Goal: Information Seeking & Learning: Learn about a topic

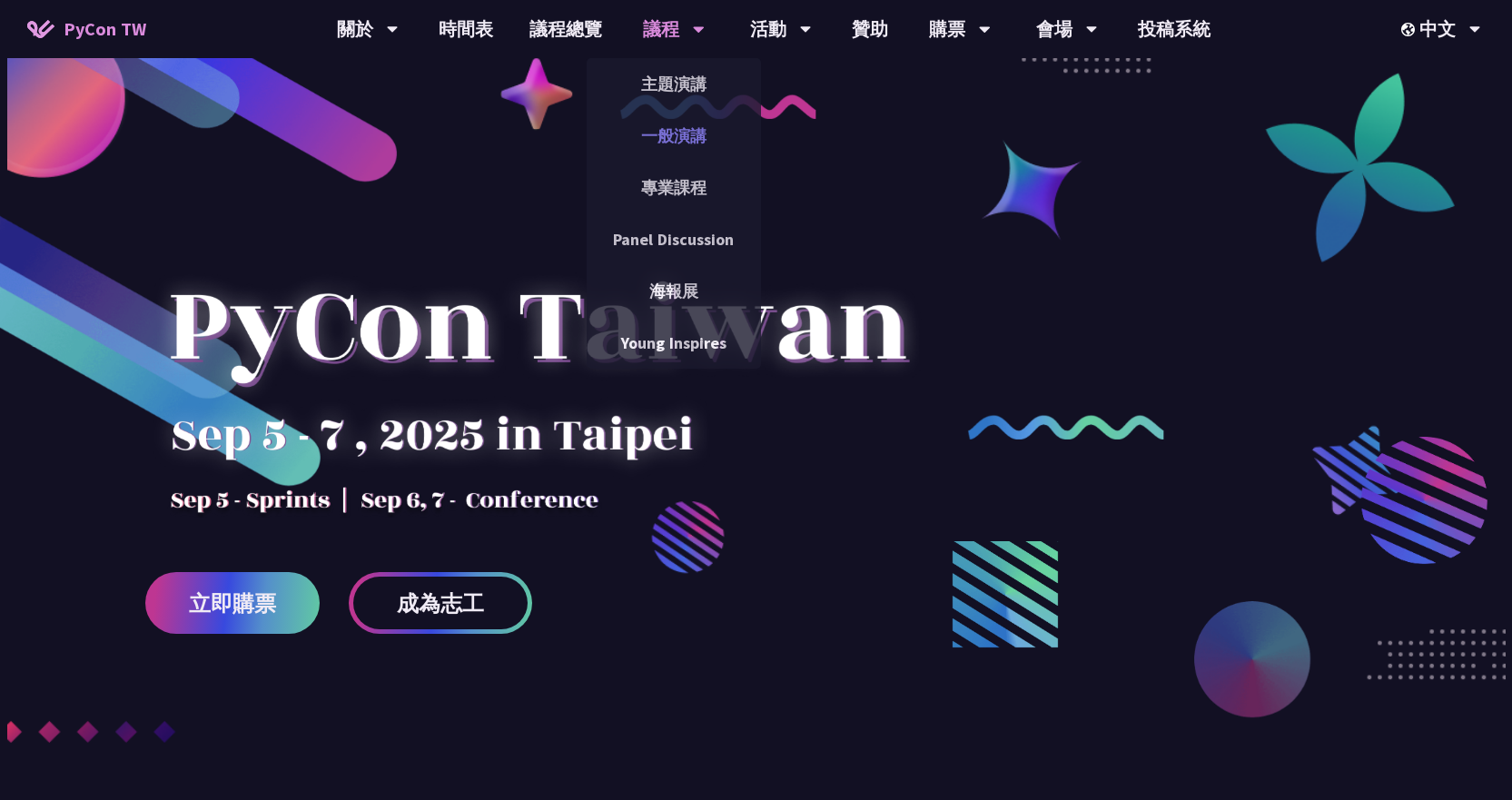
click at [665, 128] on link "一般演講" at bounding box center [674, 136] width 175 height 43
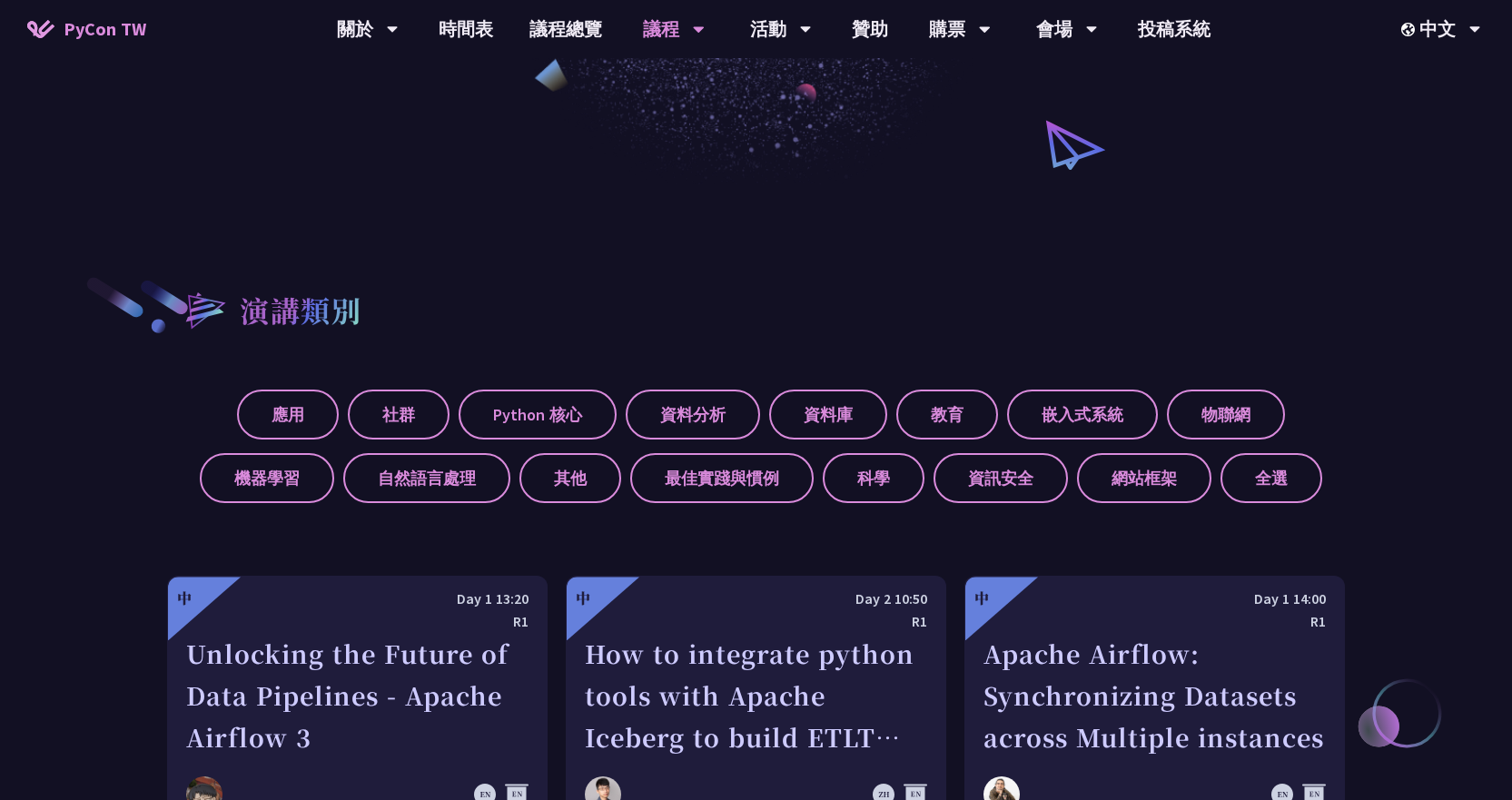
scroll to position [545, 0]
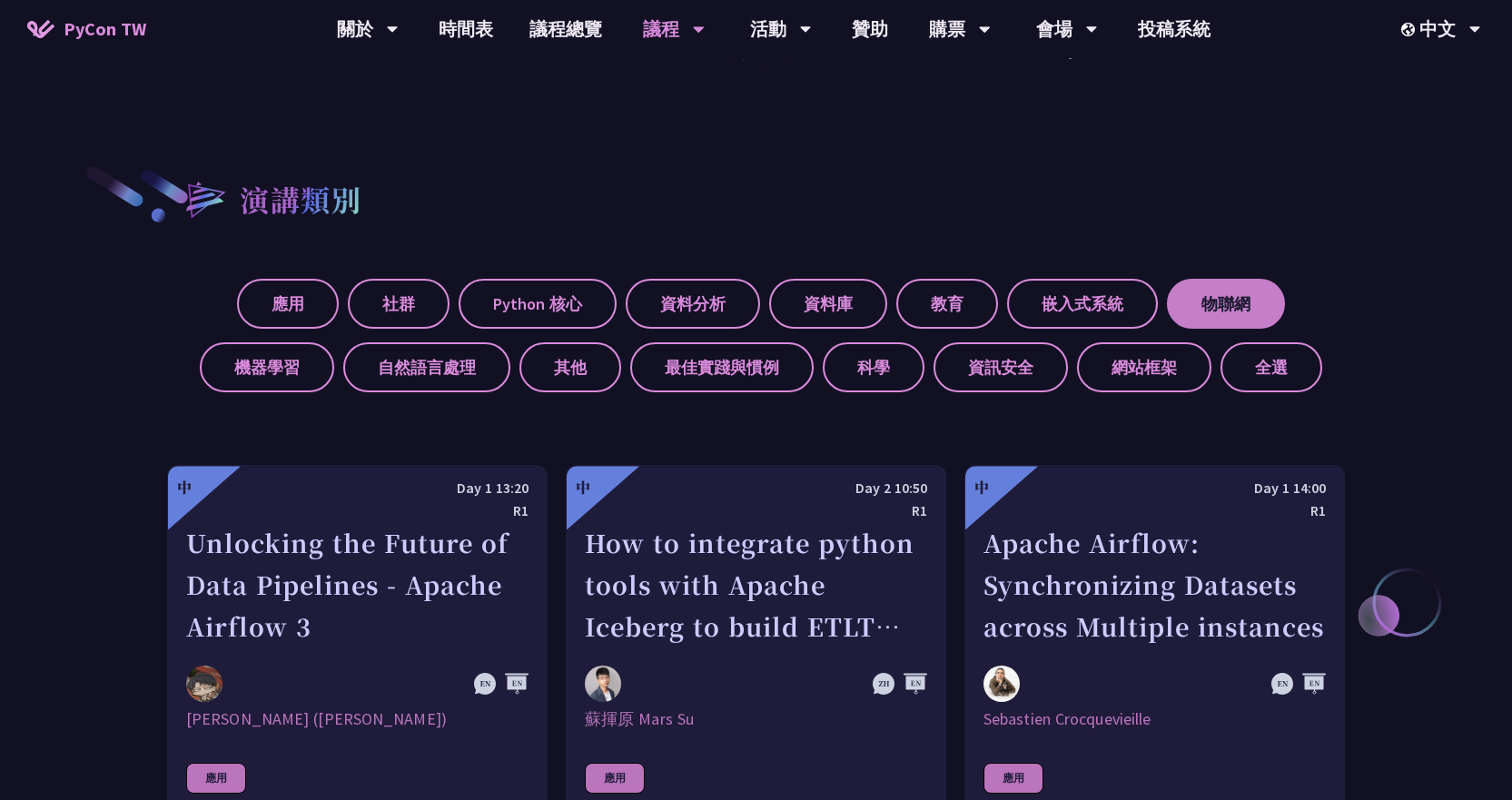
click at [1232, 298] on label "物聯網" at bounding box center [1225, 304] width 118 height 50
click at [0, 0] on input "物聯網" at bounding box center [0, 0] width 0 height 0
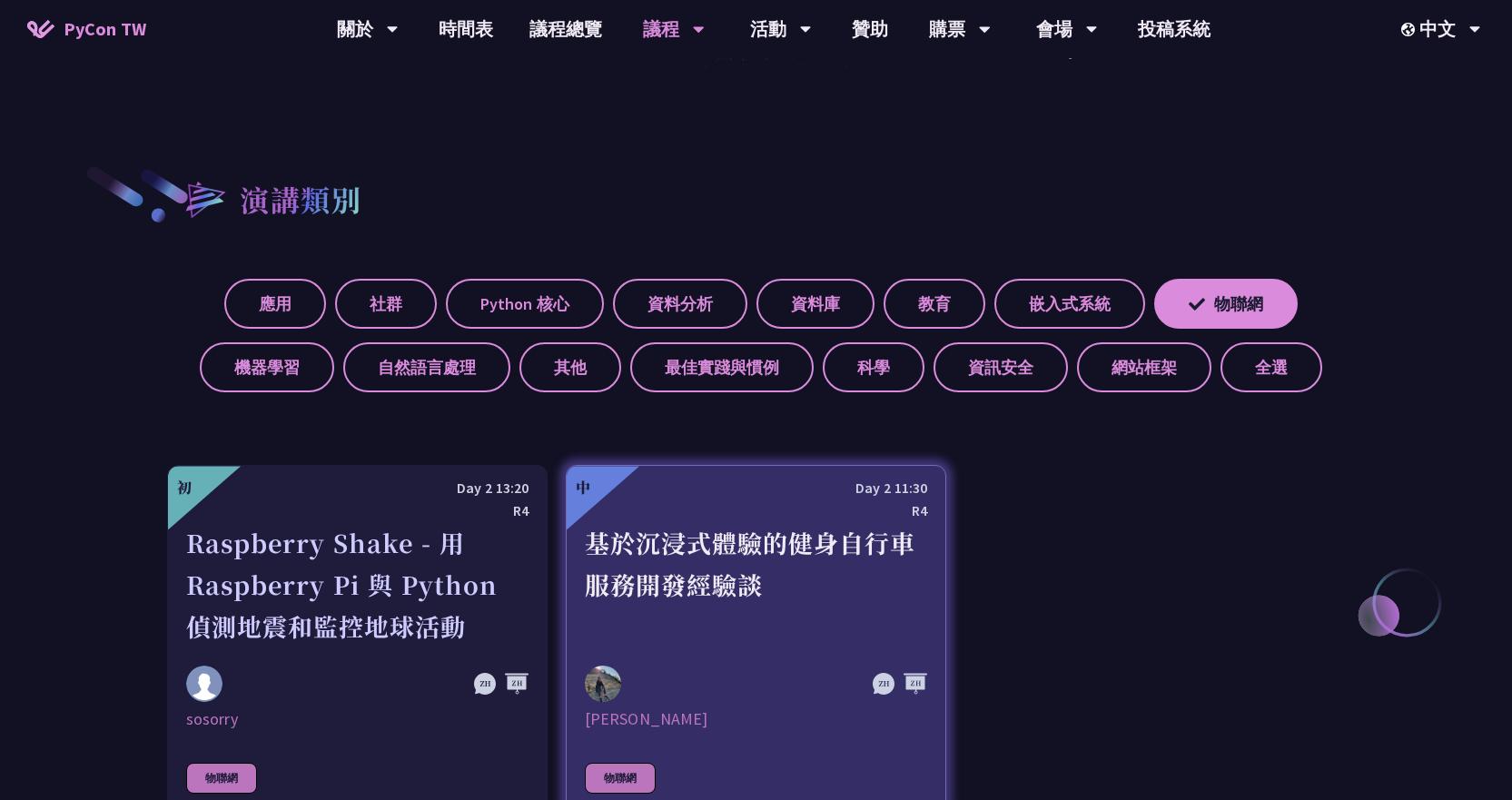
click at [737, 563] on div "基於沉浸式體驗的健身自行車服務開發經驗談" at bounding box center [756, 585] width 343 height 125
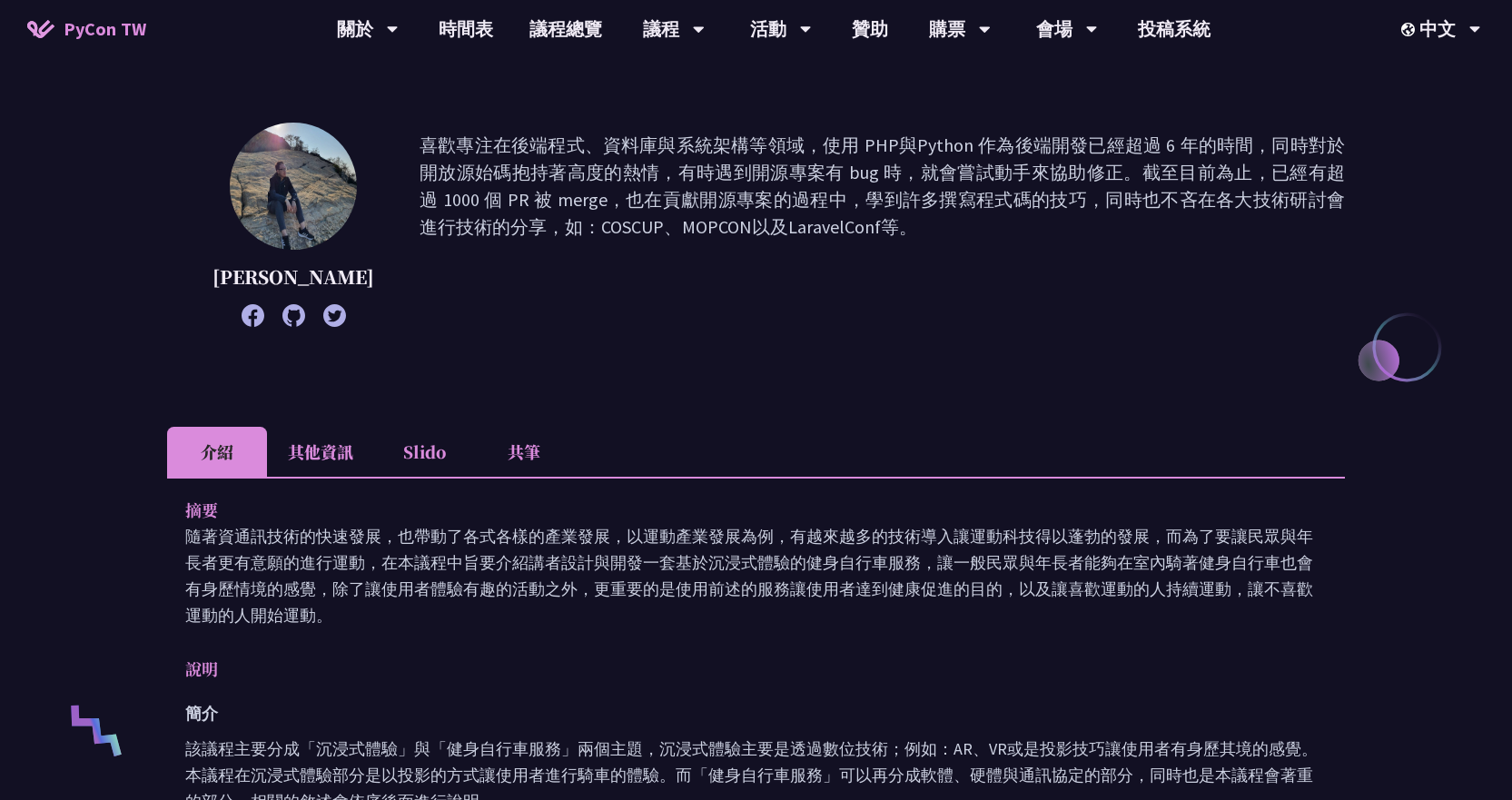
click at [439, 466] on li "Slido" at bounding box center [423, 452] width 100 height 50
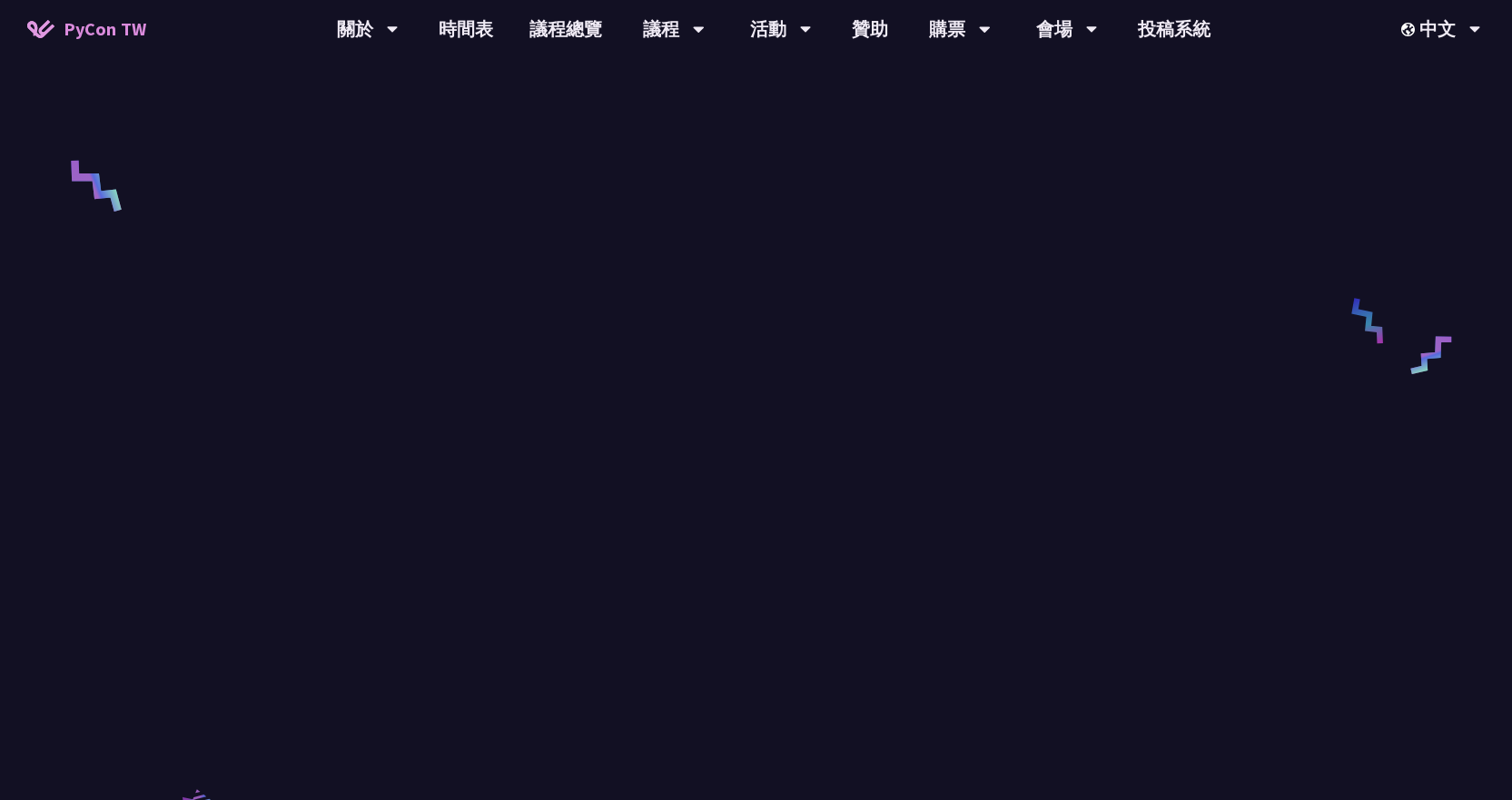
scroll to position [636, 0]
